Goal: Information Seeking & Learning: Understand process/instructions

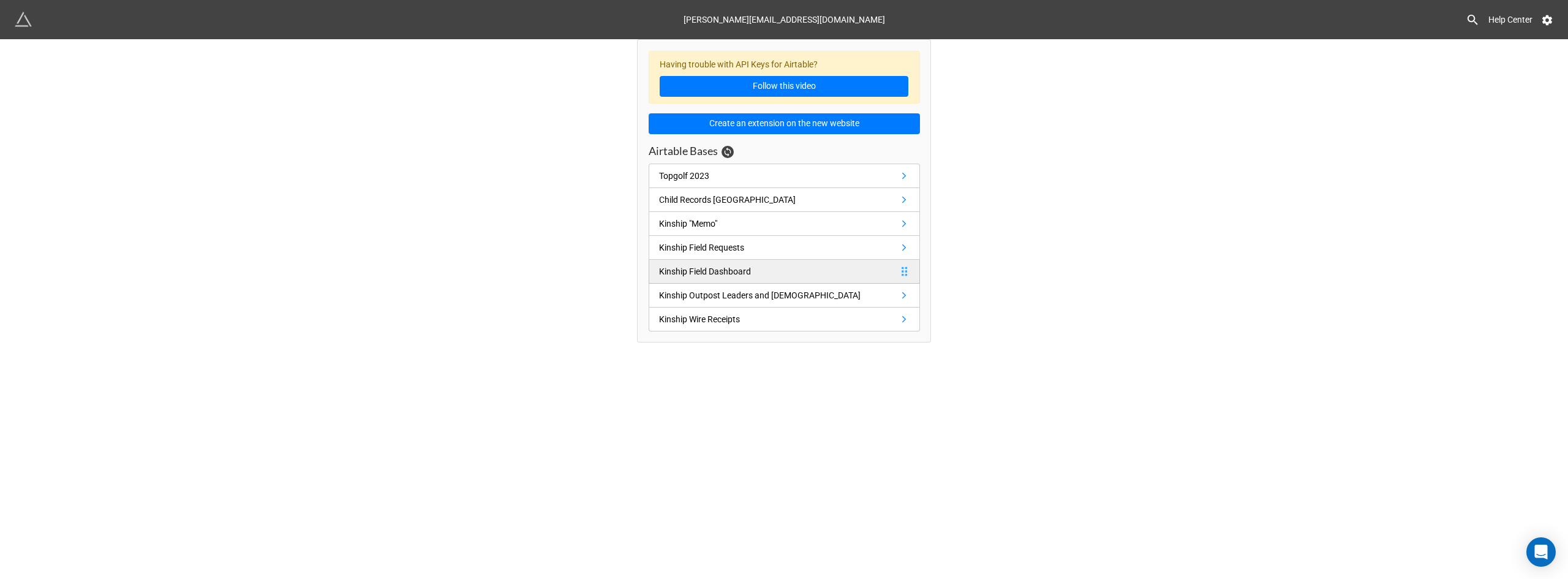
click at [734, 267] on div "Kinship Field Dashboard" at bounding box center [705, 271] width 92 height 14
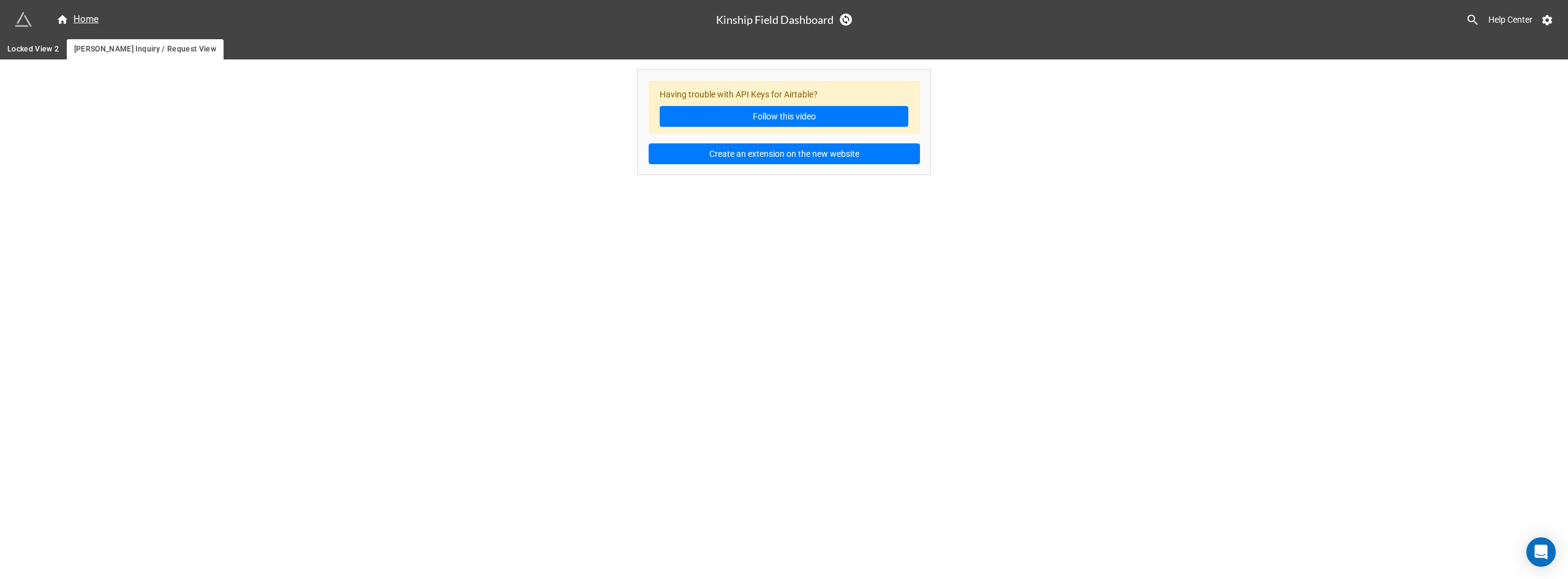
click at [39, 52] on span "Locked View 2" at bounding box center [33, 50] width 52 height 13
click at [844, 20] on icon at bounding box center [846, 19] width 10 height 10
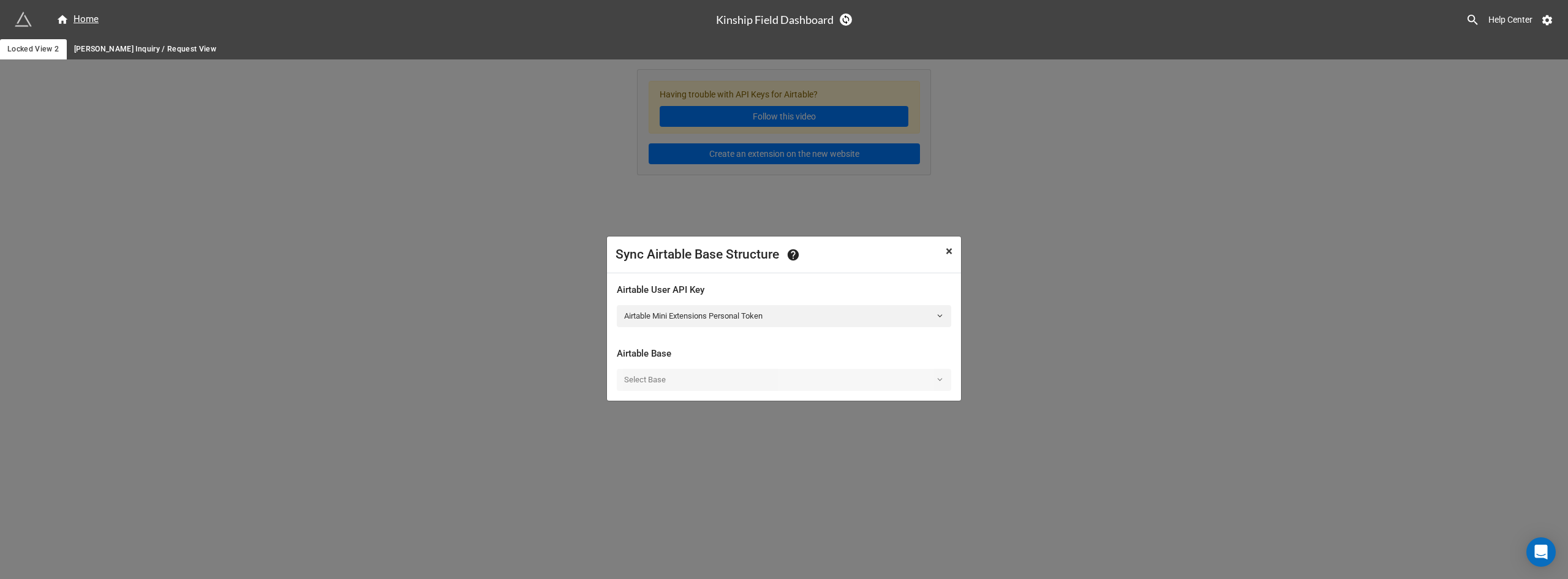
click at [946, 252] on span "×" at bounding box center [949, 251] width 7 height 14
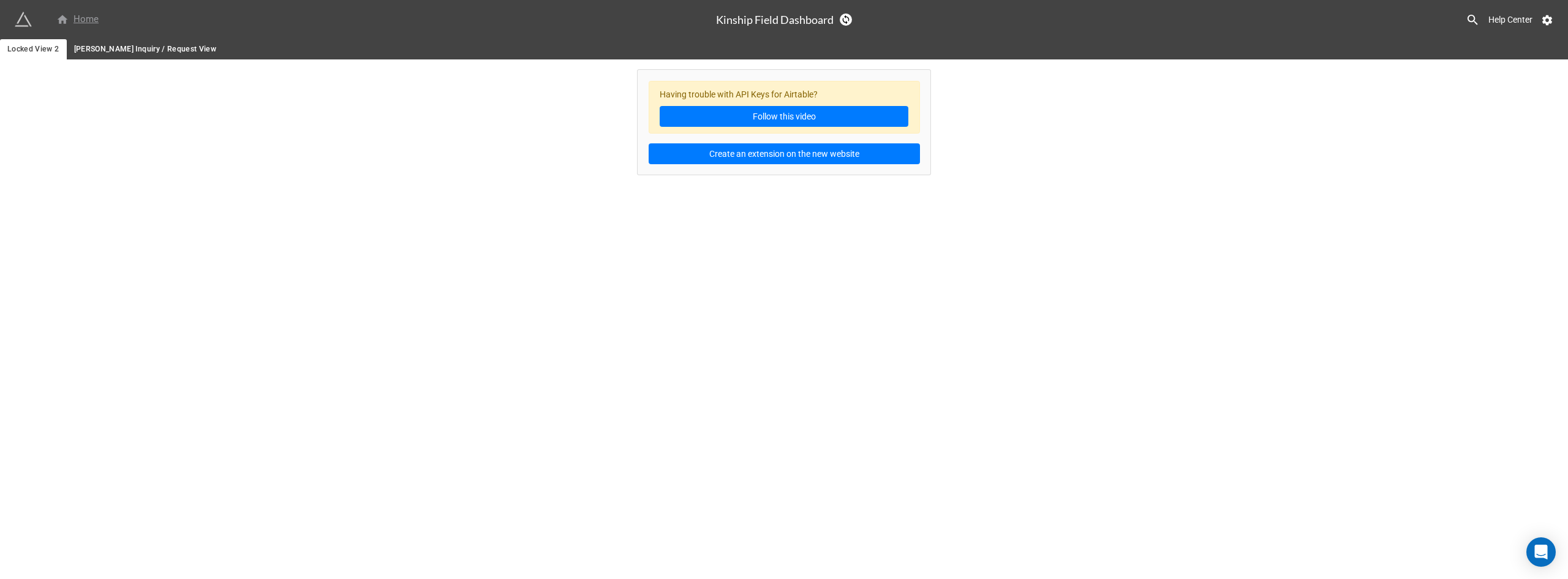
click at [98, 14] on div "Home" at bounding box center [77, 20] width 43 height 14
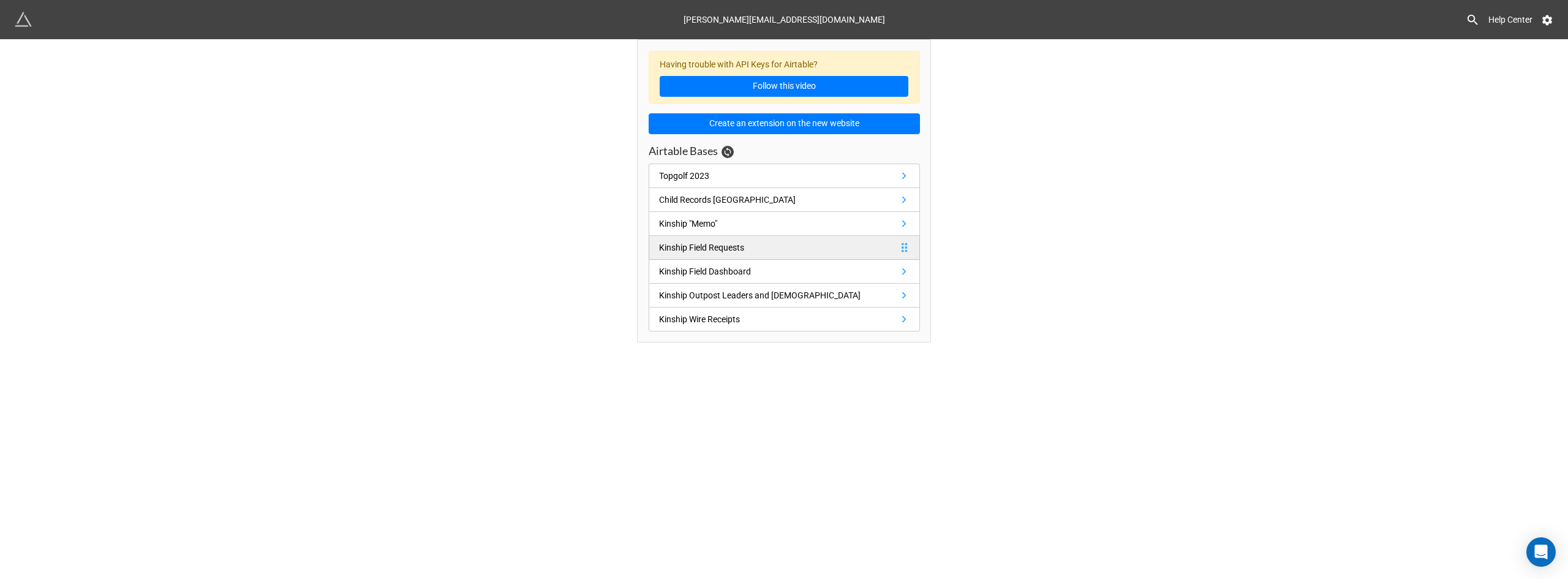
click at [741, 247] on div "Kinship Field Requests" at bounding box center [702, 248] width 85 height 14
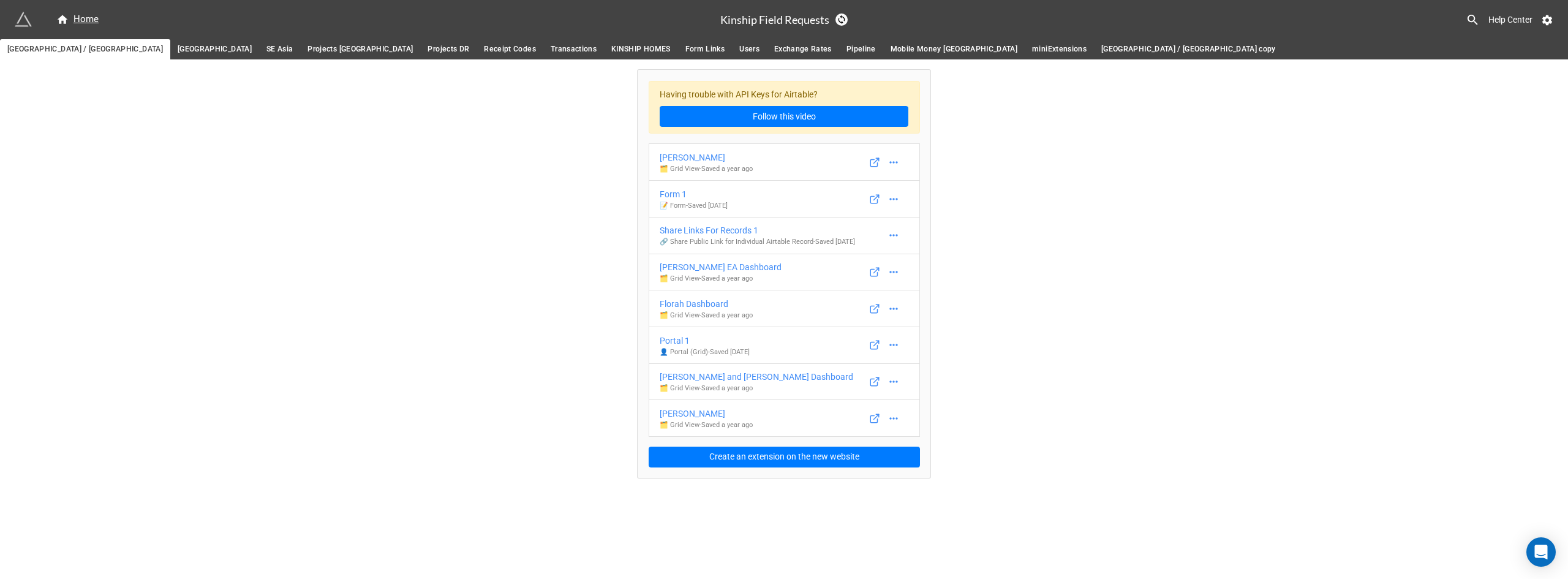
click at [1101, 49] on span "[GEOGRAPHIC_DATA] / [GEOGRAPHIC_DATA] copy" at bounding box center [1188, 50] width 175 height 13
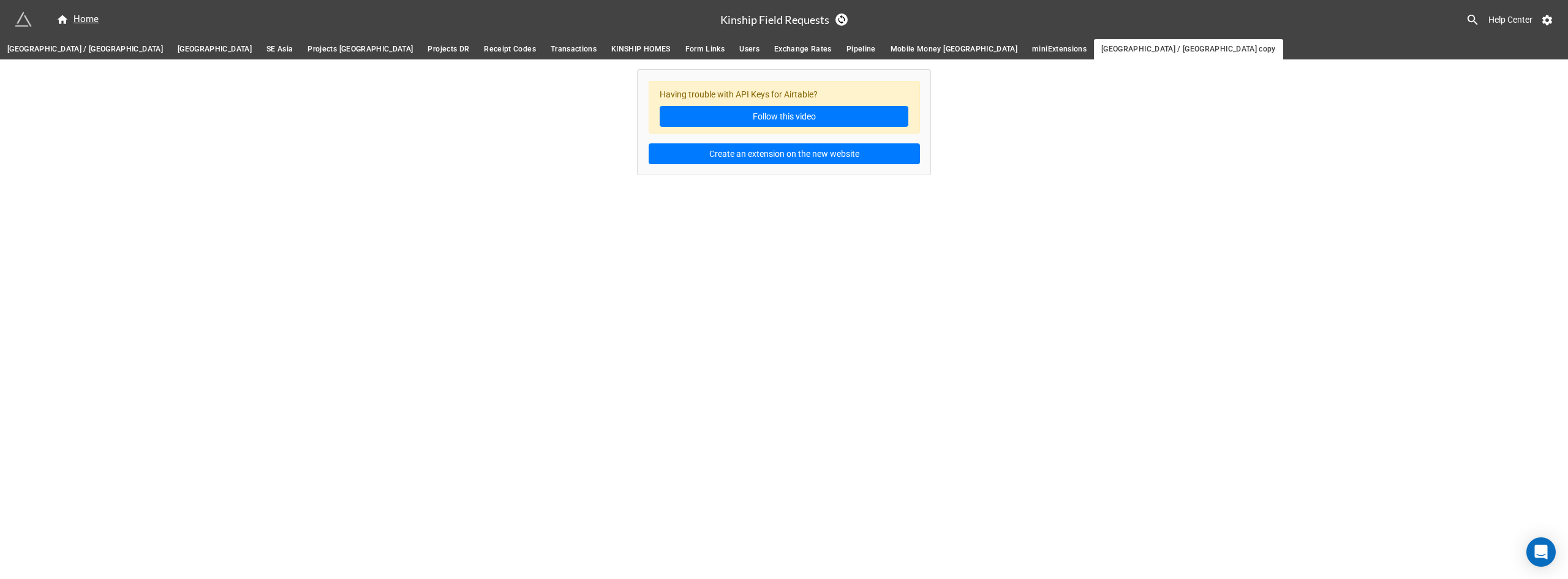
click at [34, 42] on link "[GEOGRAPHIC_DATA] / [GEOGRAPHIC_DATA]" at bounding box center [85, 49] width 170 height 20
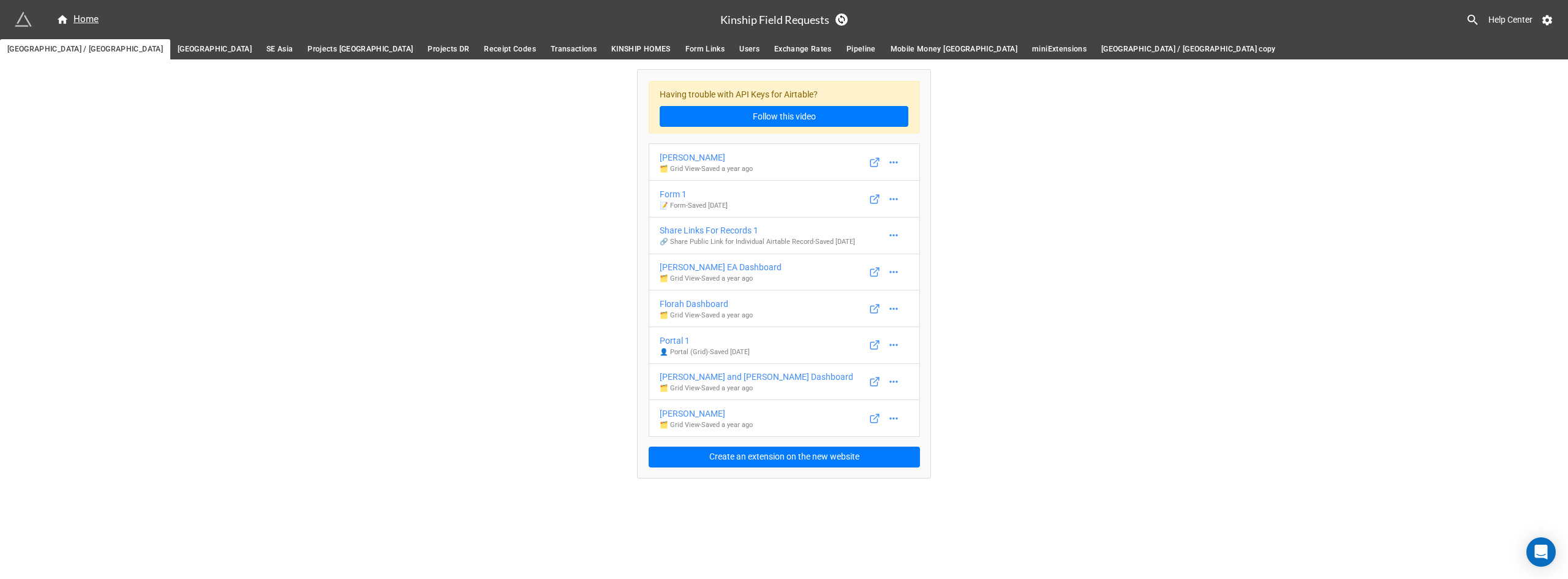
click at [685, 48] on span "Form Links" at bounding box center [705, 50] width 40 height 13
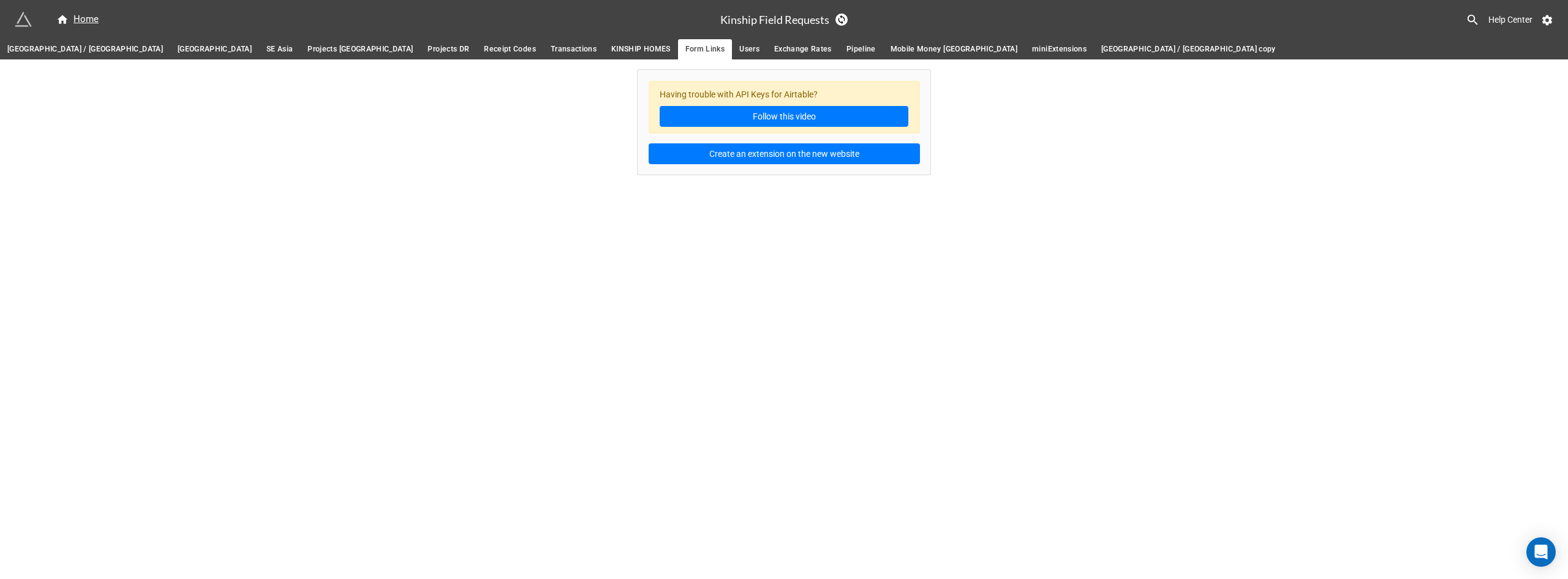
click at [611, 46] on span "KINSHIP HOMES" at bounding box center [641, 50] width 60 height 13
click at [550, 46] on span "Transactions" at bounding box center [573, 50] width 46 height 13
click at [484, 52] on span "Receipt Codes" at bounding box center [510, 50] width 52 height 13
click at [427, 50] on span "Projects DR" at bounding box center [448, 50] width 42 height 13
click at [308, 48] on span "Projects [GEOGRAPHIC_DATA]" at bounding box center [360, 50] width 105 height 13
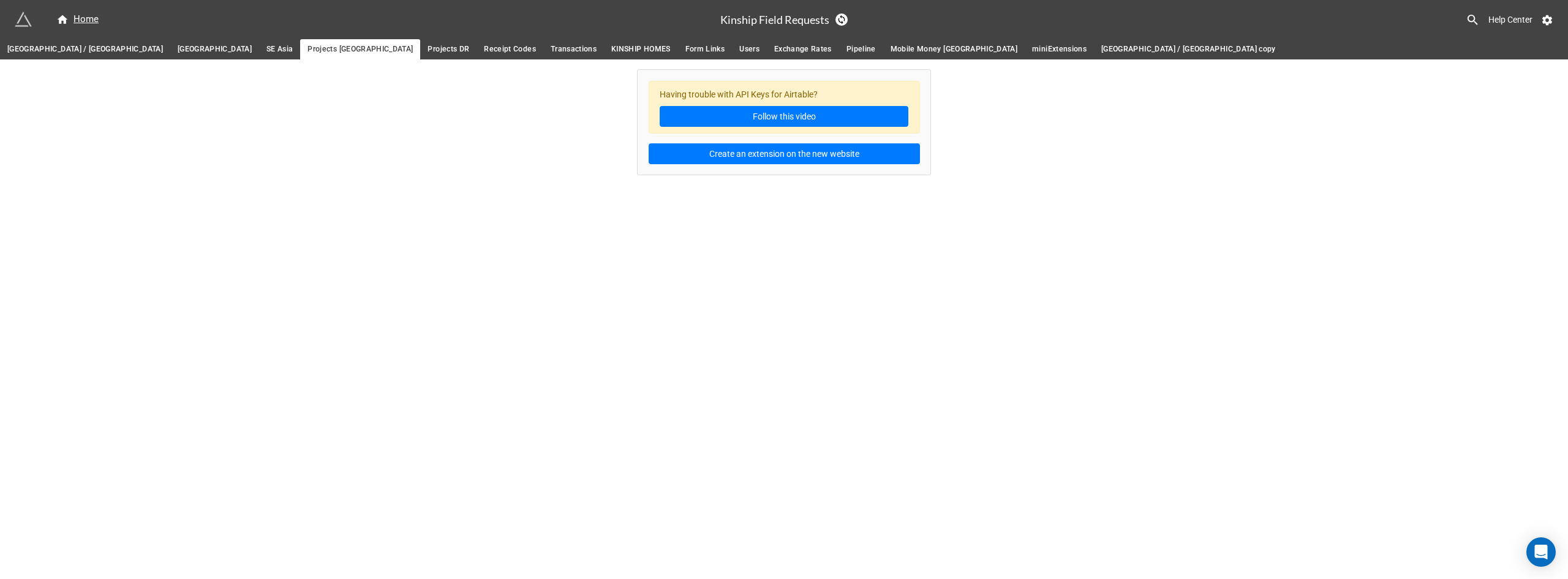
click at [266, 46] on span "SE Asia" at bounding box center [279, 50] width 26 height 13
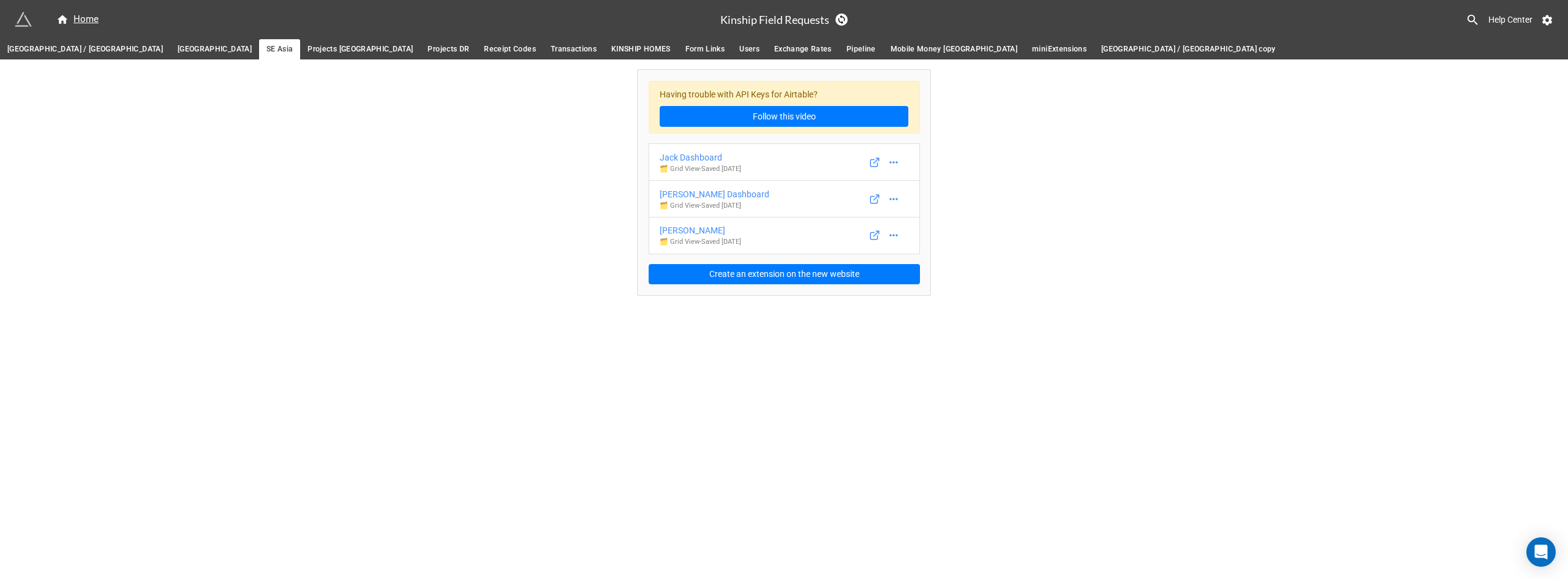
click at [177, 45] on span "[GEOGRAPHIC_DATA]" at bounding box center [214, 50] width 74 height 13
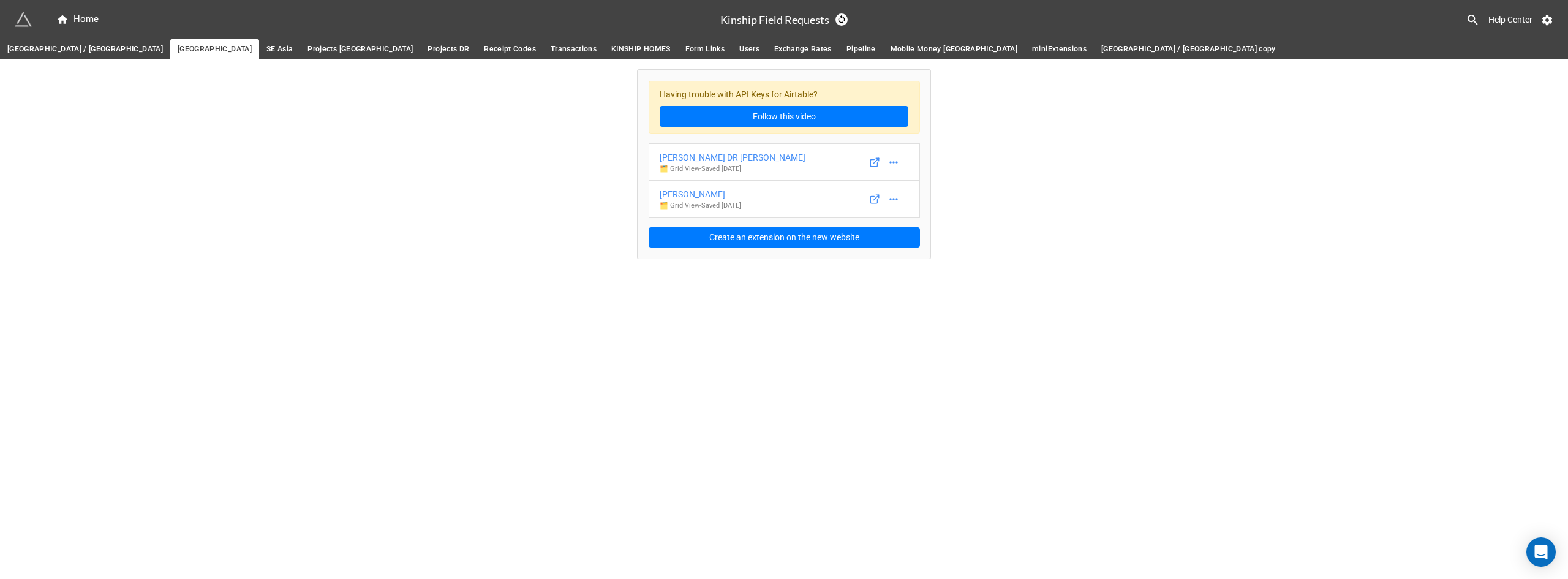
click at [58, 45] on span "[GEOGRAPHIC_DATA] / [GEOGRAPHIC_DATA]" at bounding box center [85, 50] width 156 height 13
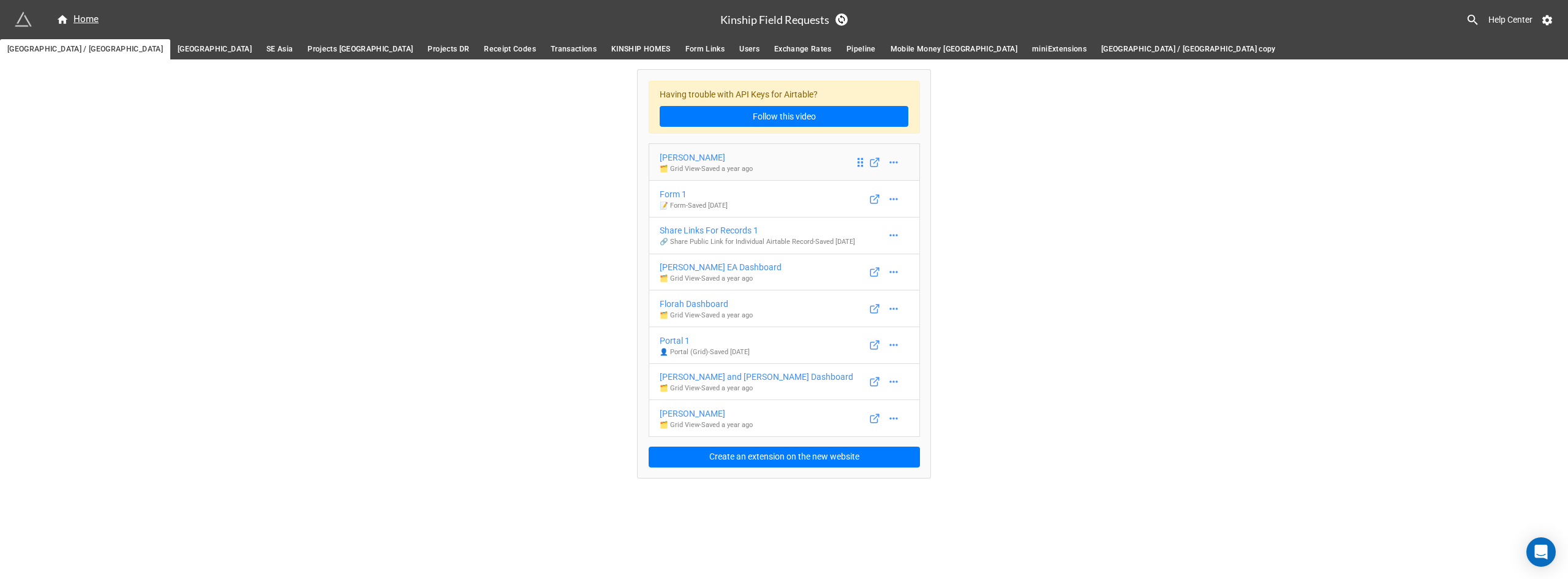
click at [703, 153] on div "[PERSON_NAME]" at bounding box center [706, 157] width 93 height 14
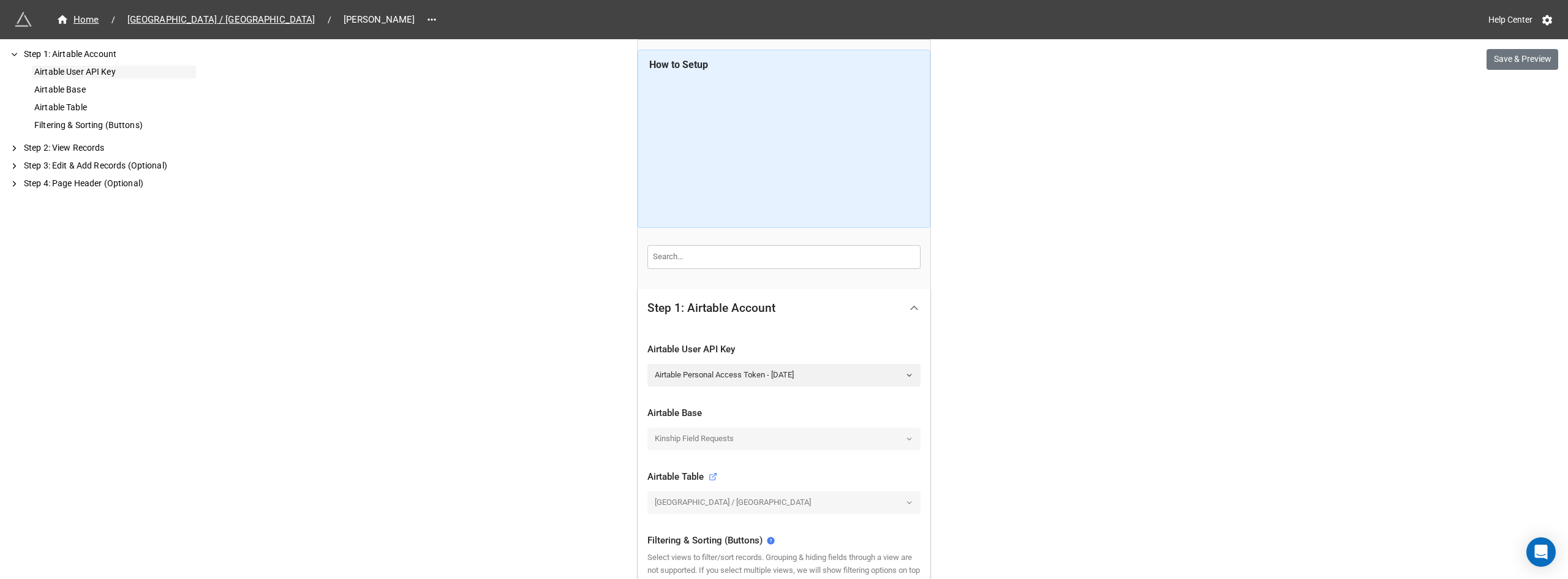
click at [77, 71] on div "Airtable User API Key" at bounding box center [114, 72] width 164 height 13
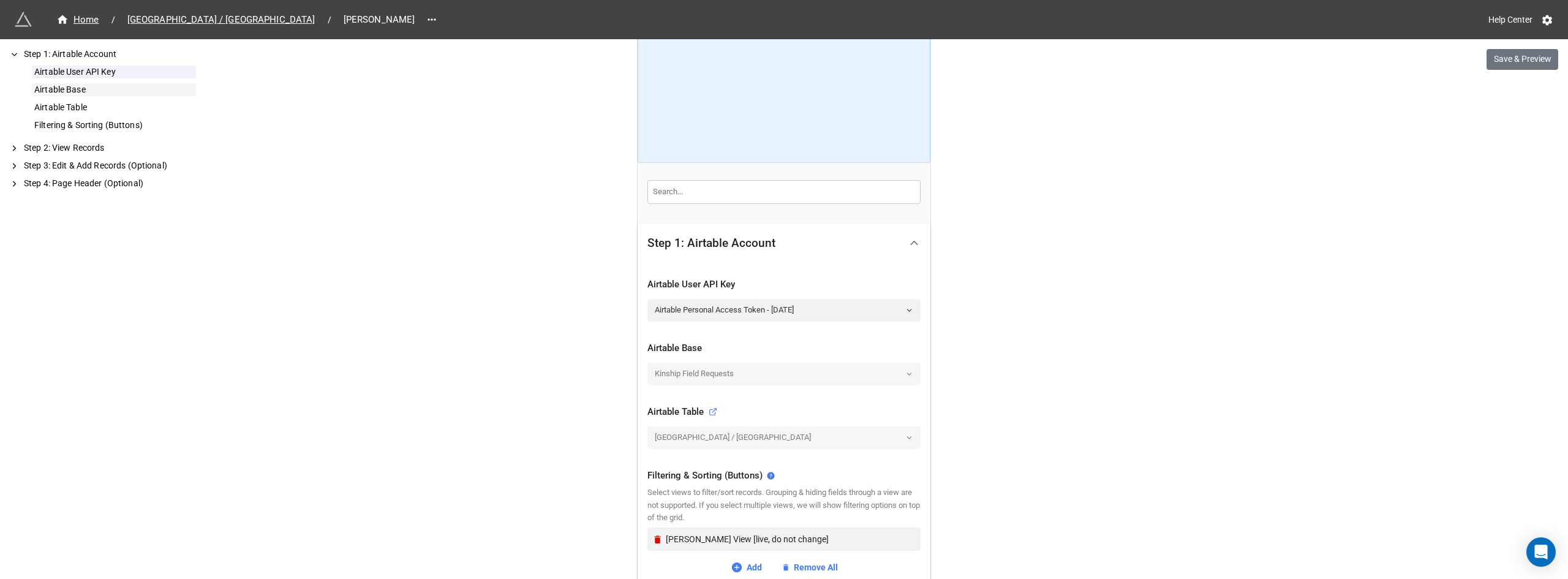
click at [69, 90] on div "Airtable Base" at bounding box center [114, 90] width 164 height 13
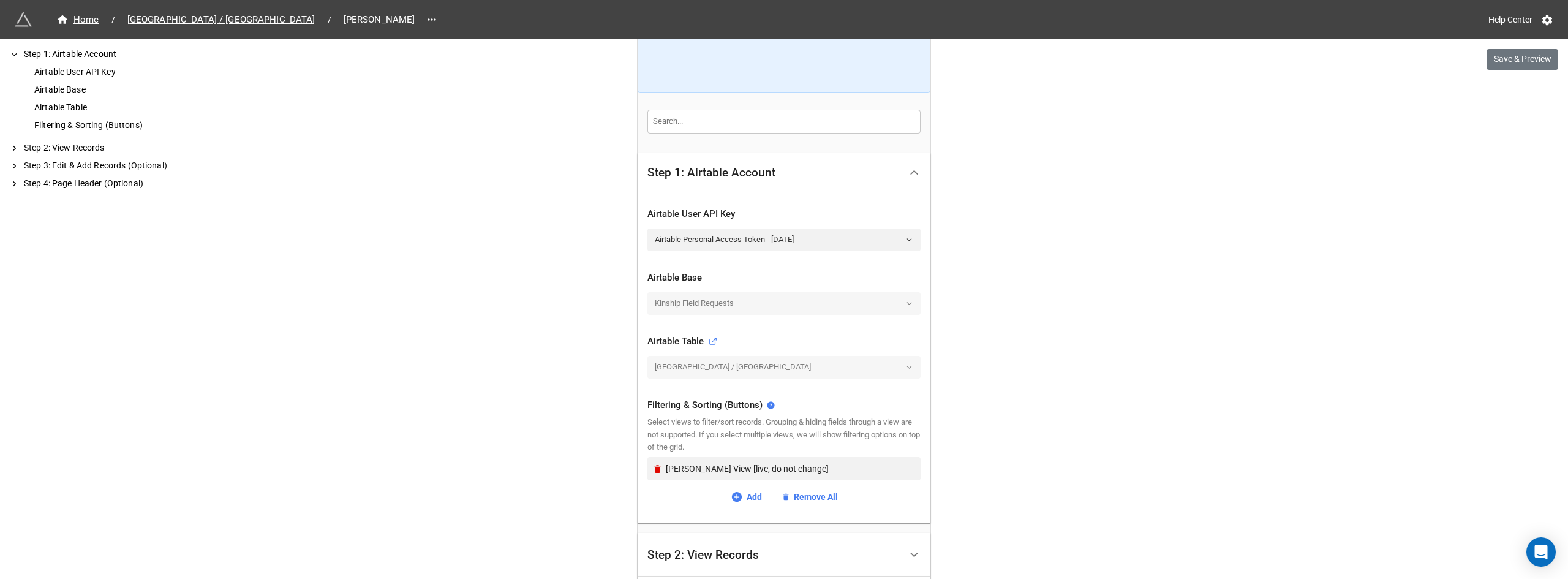
scroll to position [138, 0]
click at [68, 103] on div "Airtable Table" at bounding box center [114, 107] width 164 height 13
click at [85, 122] on div "Filtering & Sorting (Buttons)" at bounding box center [114, 126] width 164 height 13
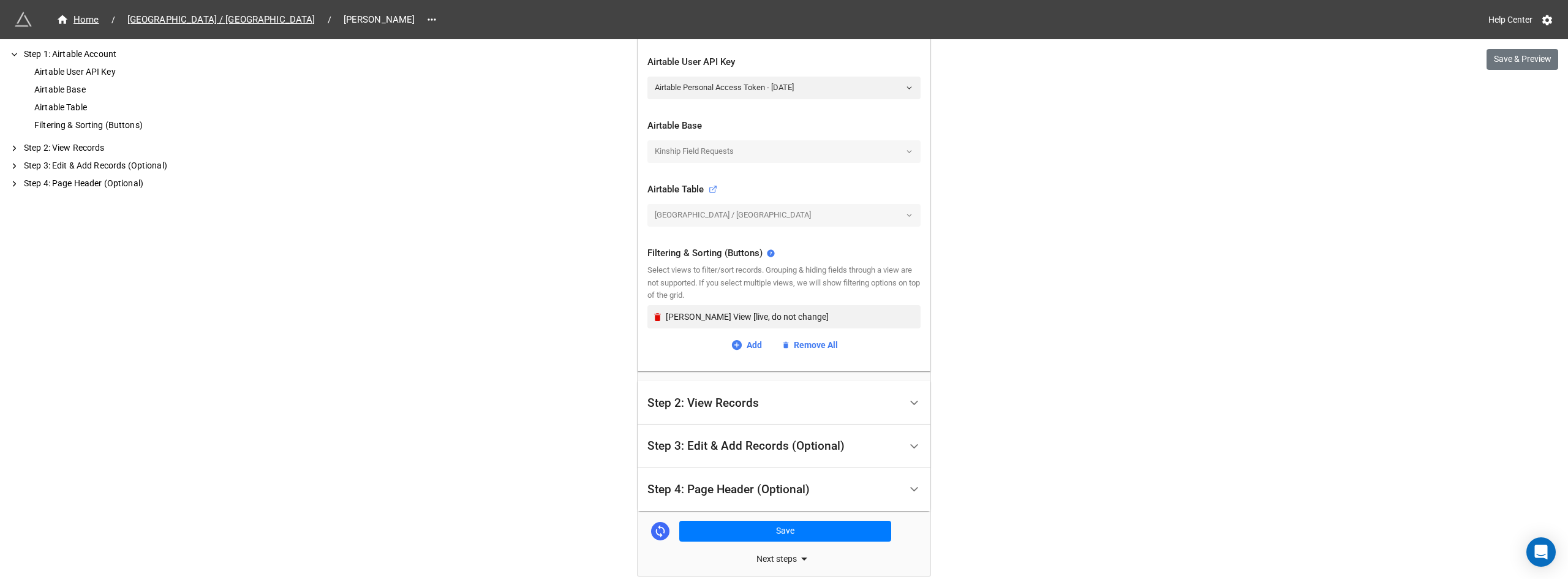
scroll to position [297, 0]
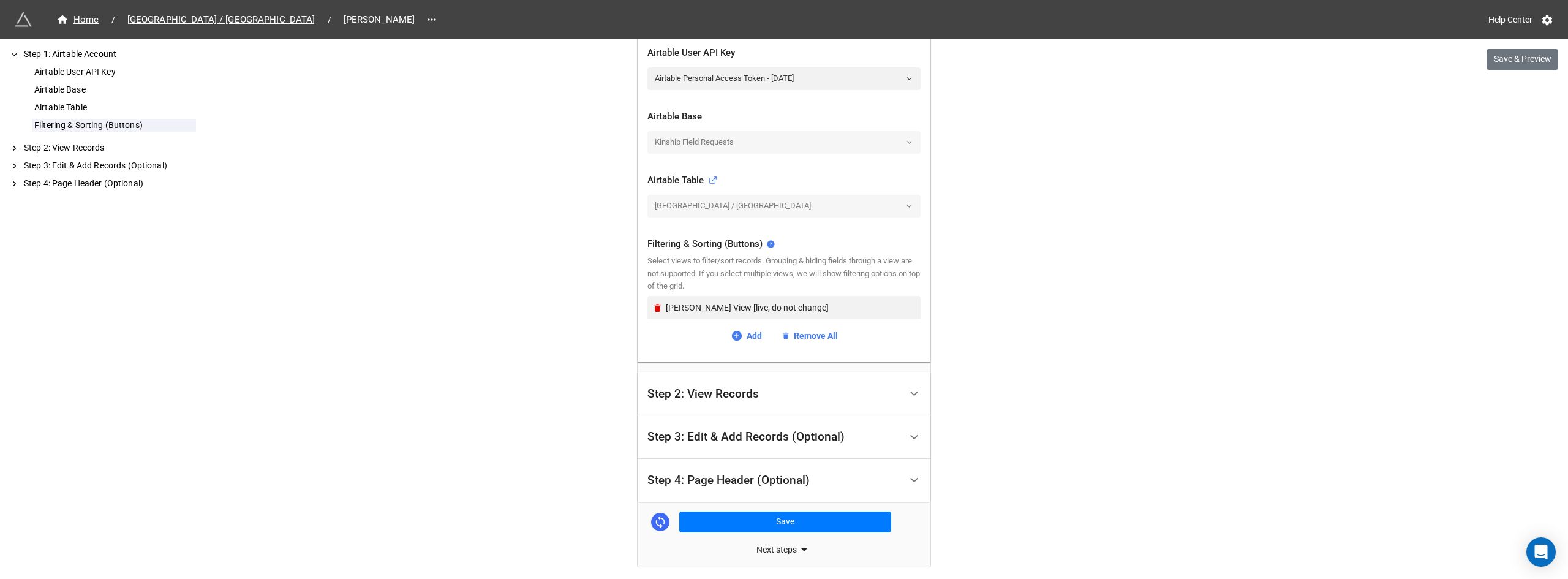
click at [693, 404] on div "Step 2: View Records" at bounding box center [774, 394] width 253 height 29
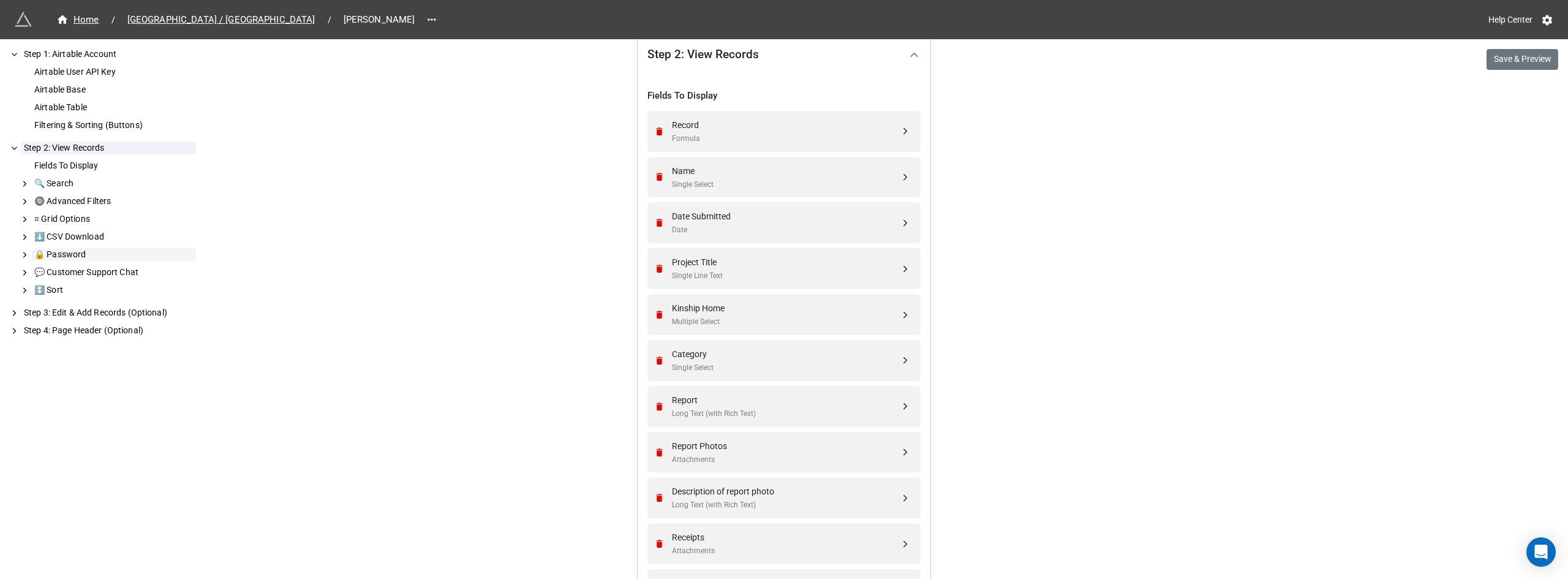
click at [78, 255] on div "🔒 Password" at bounding box center [114, 255] width 164 height 13
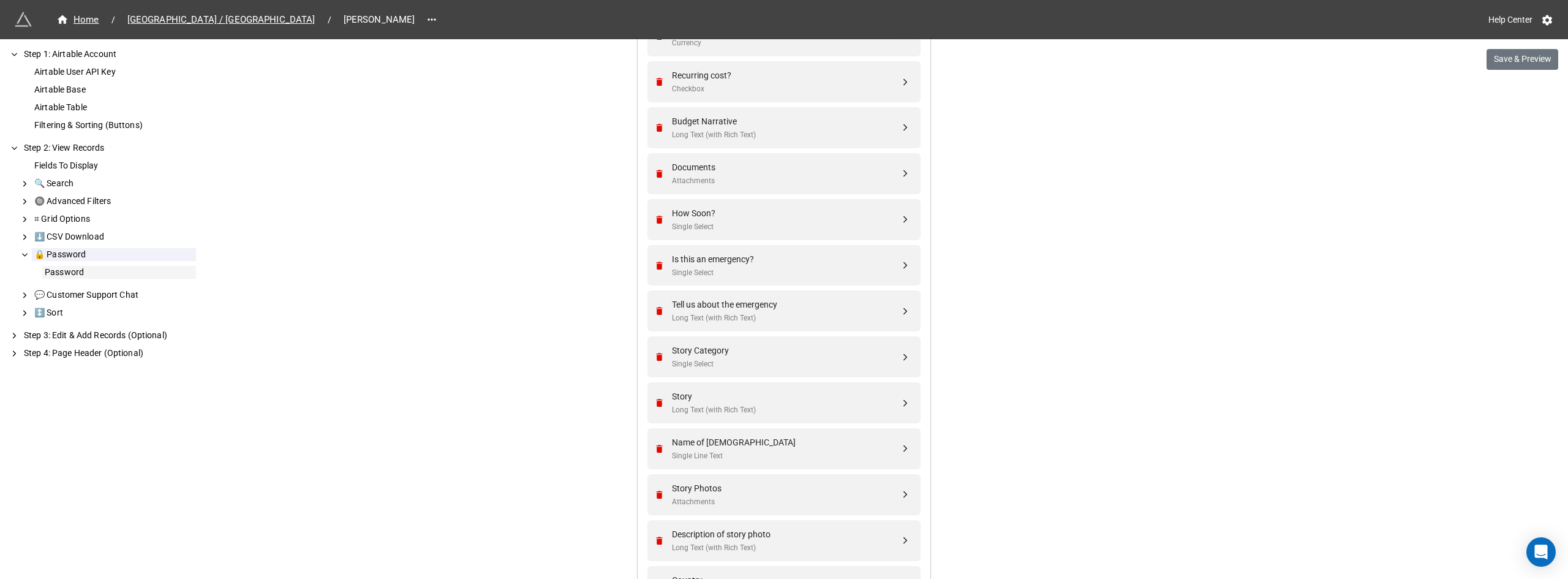
click at [60, 268] on div "Password" at bounding box center [119, 272] width 154 height 13
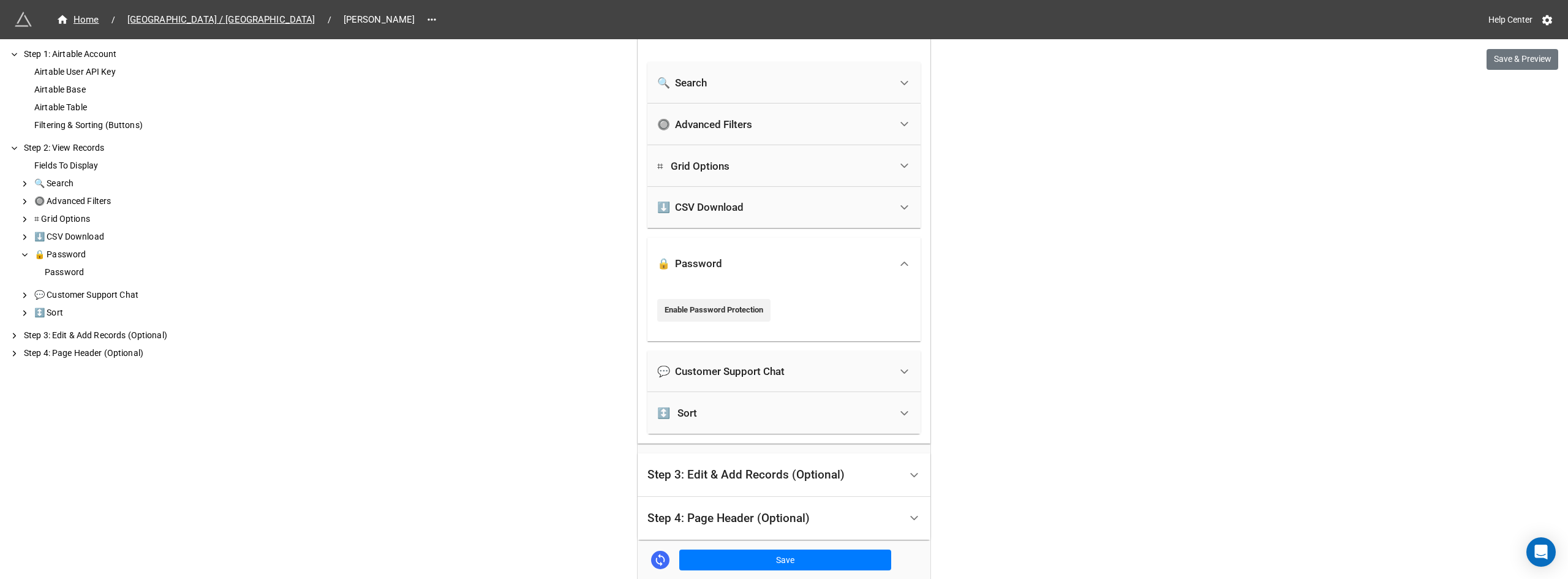
scroll to position [1757, 0]
